Goal: Use online tool/utility: Utilize a website feature to perform a specific function

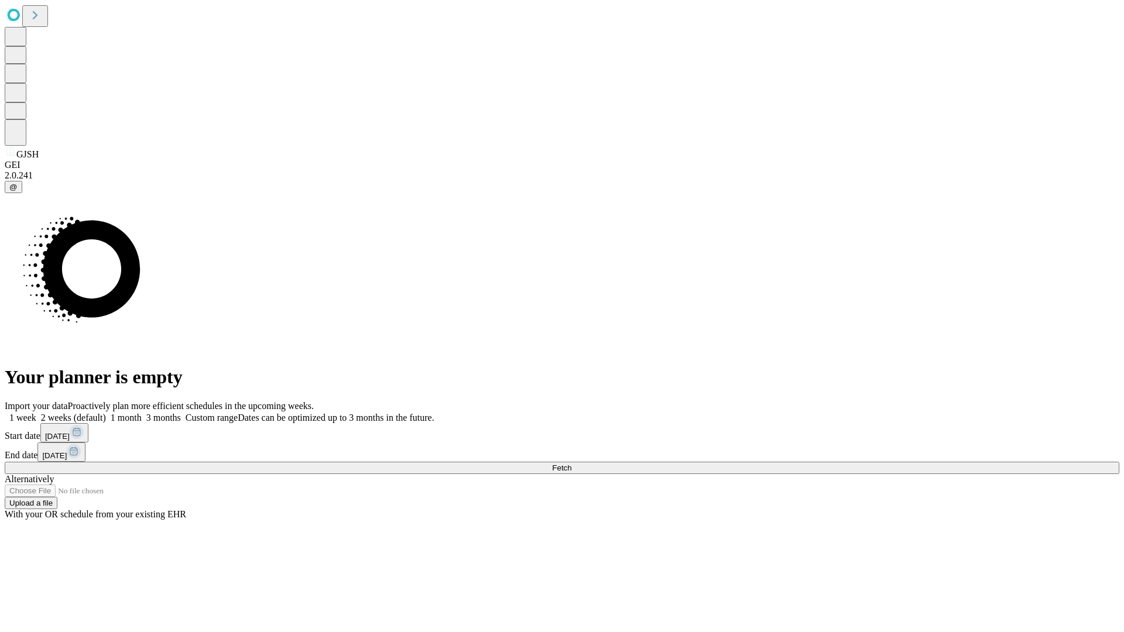
click at [571, 464] on span "Fetch" at bounding box center [561, 468] width 19 height 9
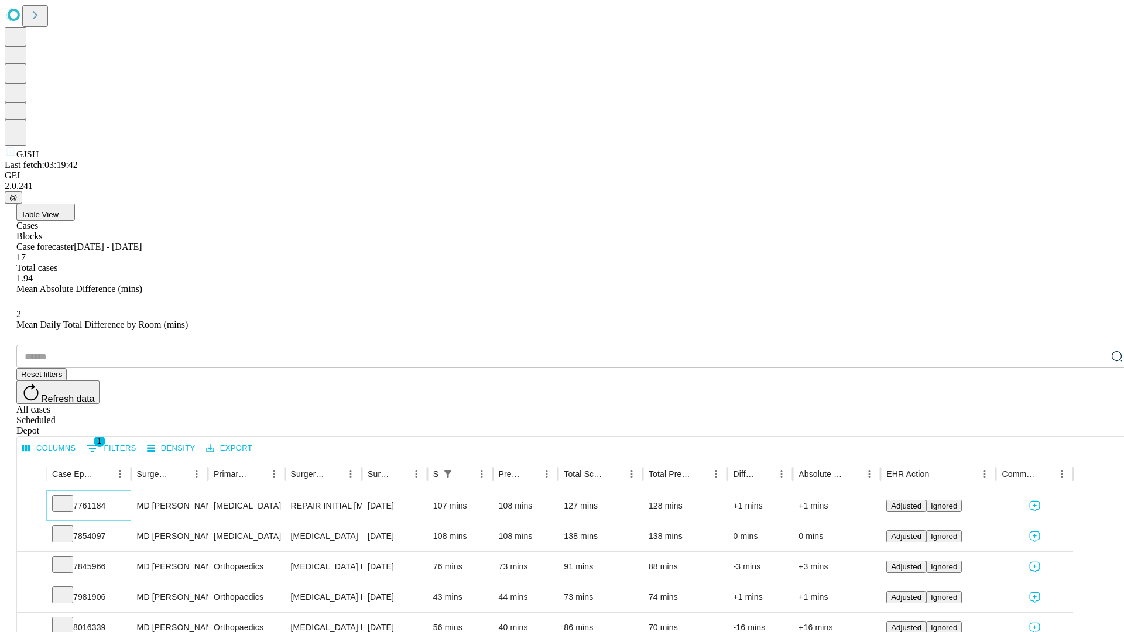
click at [68, 497] on icon at bounding box center [63, 503] width 12 height 12
